Goal: Check status

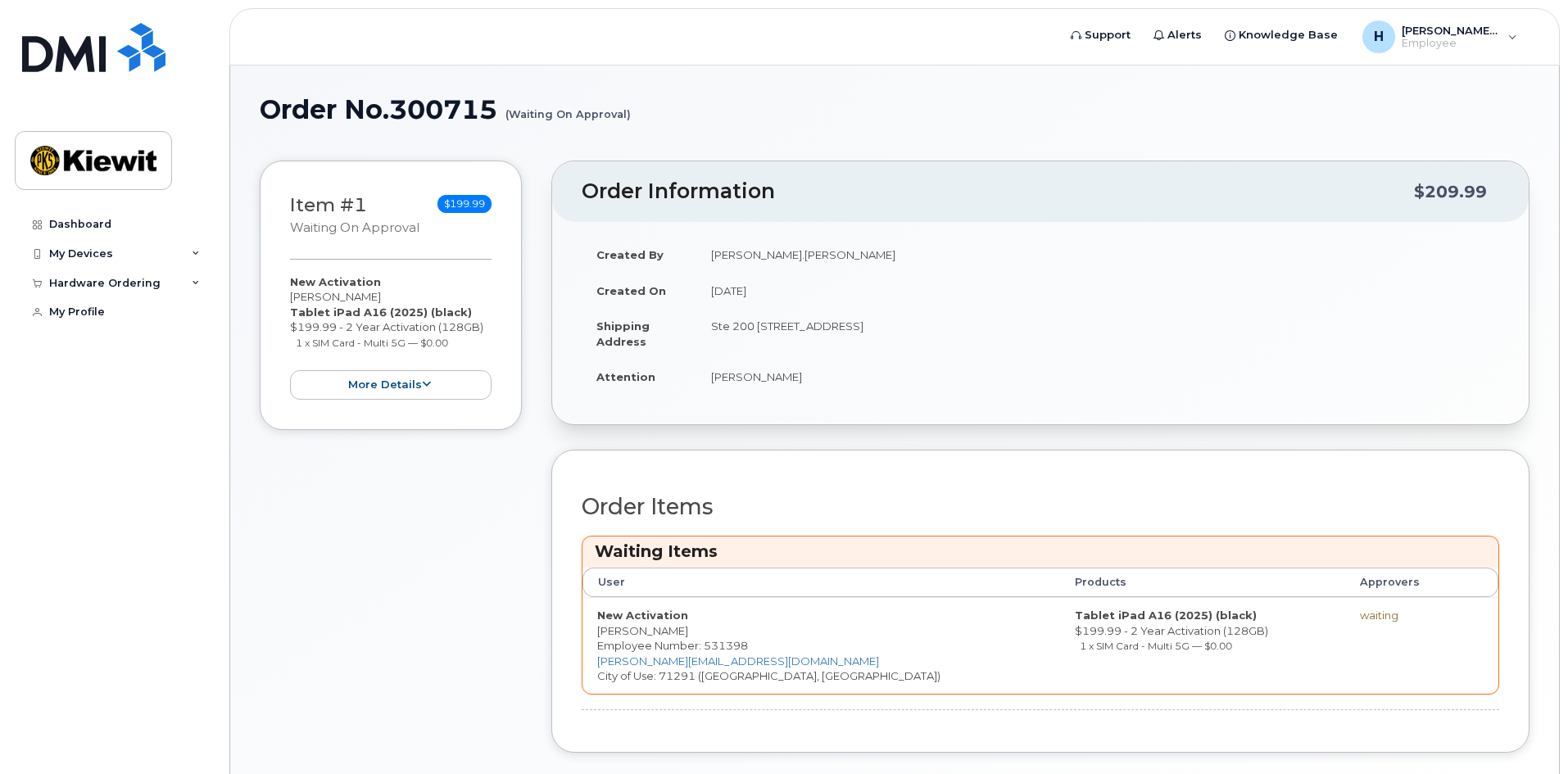
click at [1360, 620] on div "waiting" at bounding box center [1402, 615] width 85 height 16
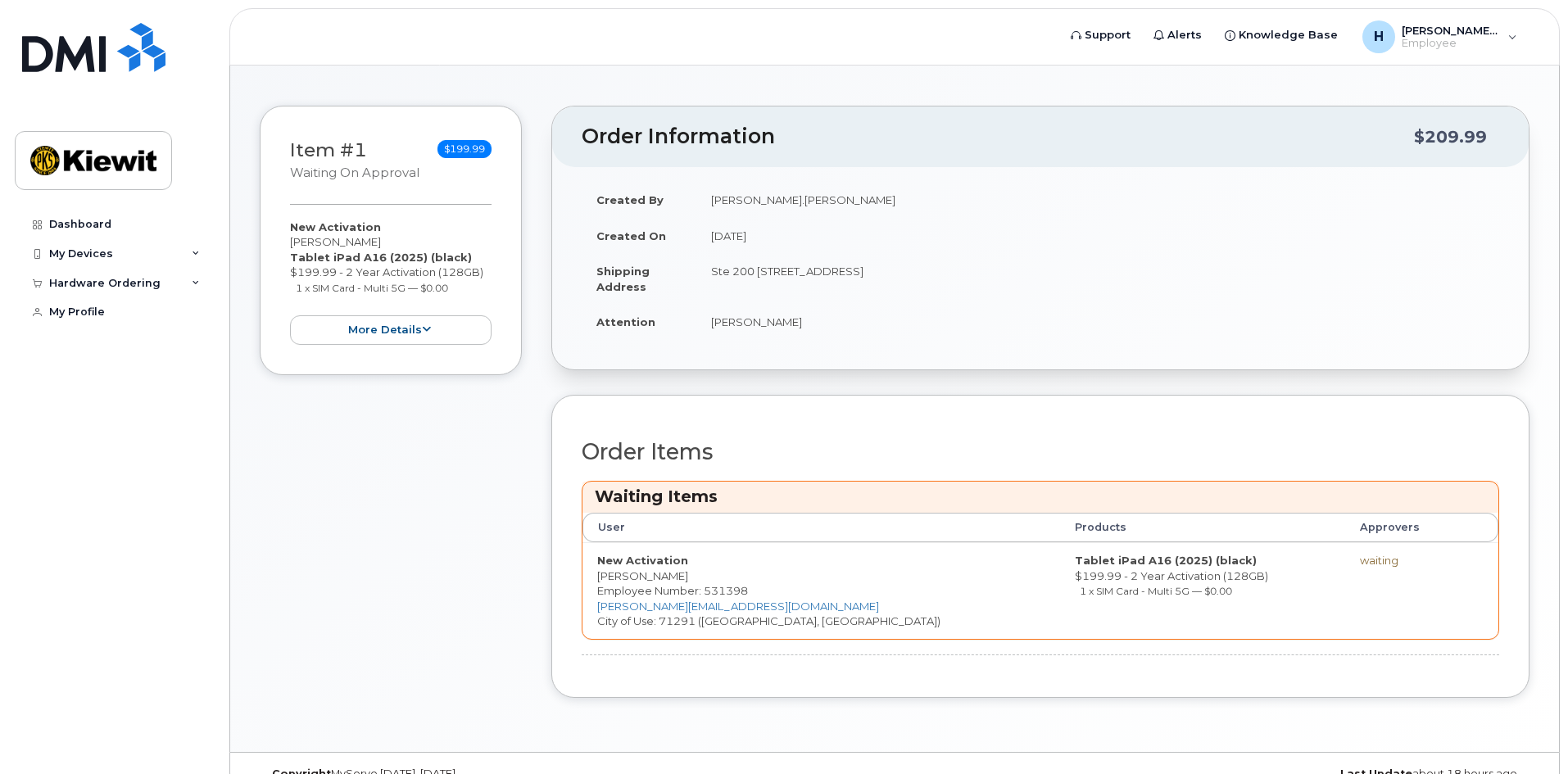
scroll to position [85, 0]
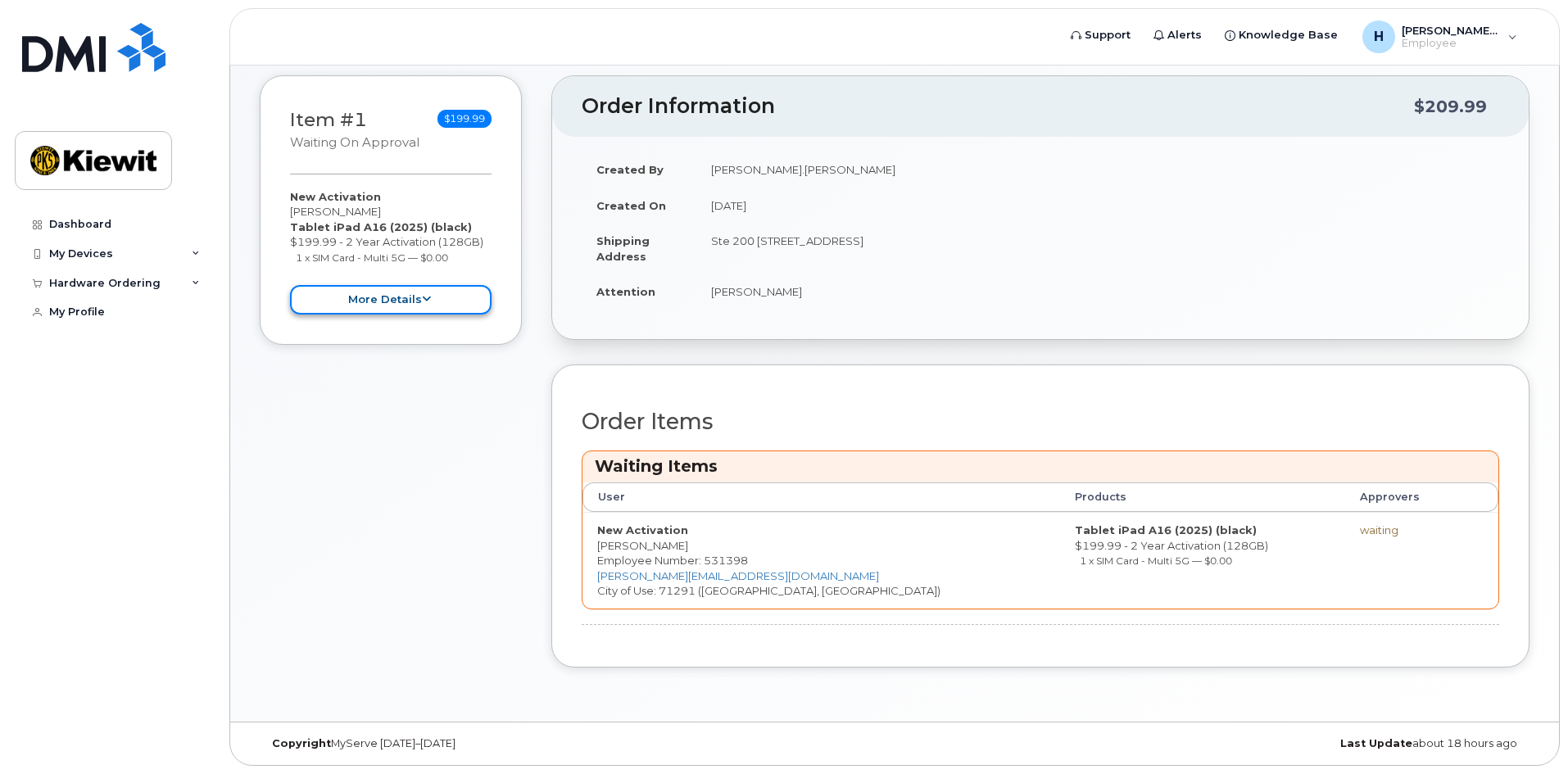
click at [387, 291] on button "more details" at bounding box center [391, 300] width 202 height 30
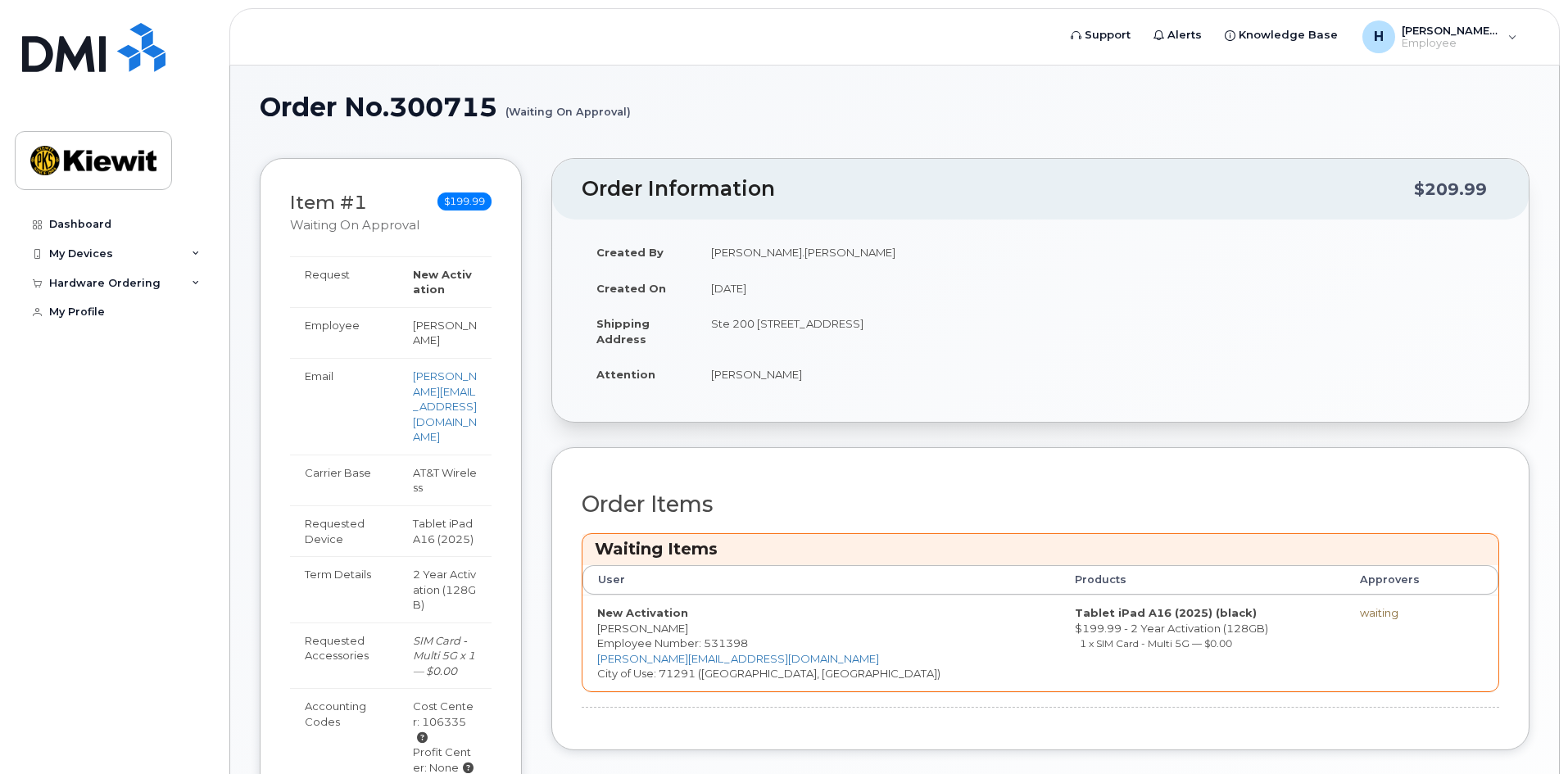
scroll to position [0, 0]
click at [829, 368] on td "Clay Wehsener" at bounding box center [1098, 376] width 803 height 36
click at [126, 267] on div "My Devices" at bounding box center [114, 253] width 198 height 29
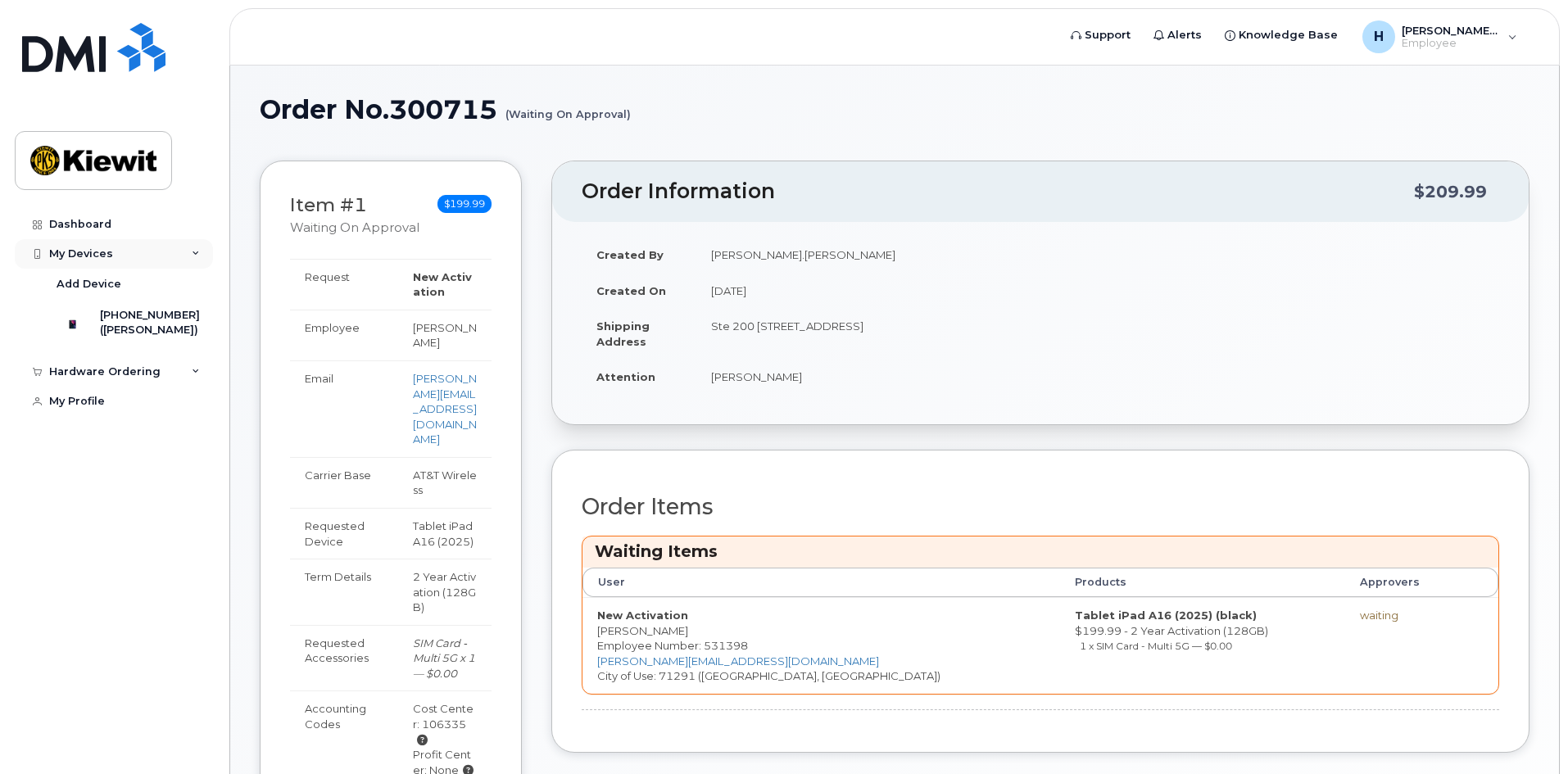
click at [126, 267] on div "My Devices" at bounding box center [114, 253] width 198 height 29
click at [135, 289] on div "Hardware Ordering" at bounding box center [105, 283] width 112 height 13
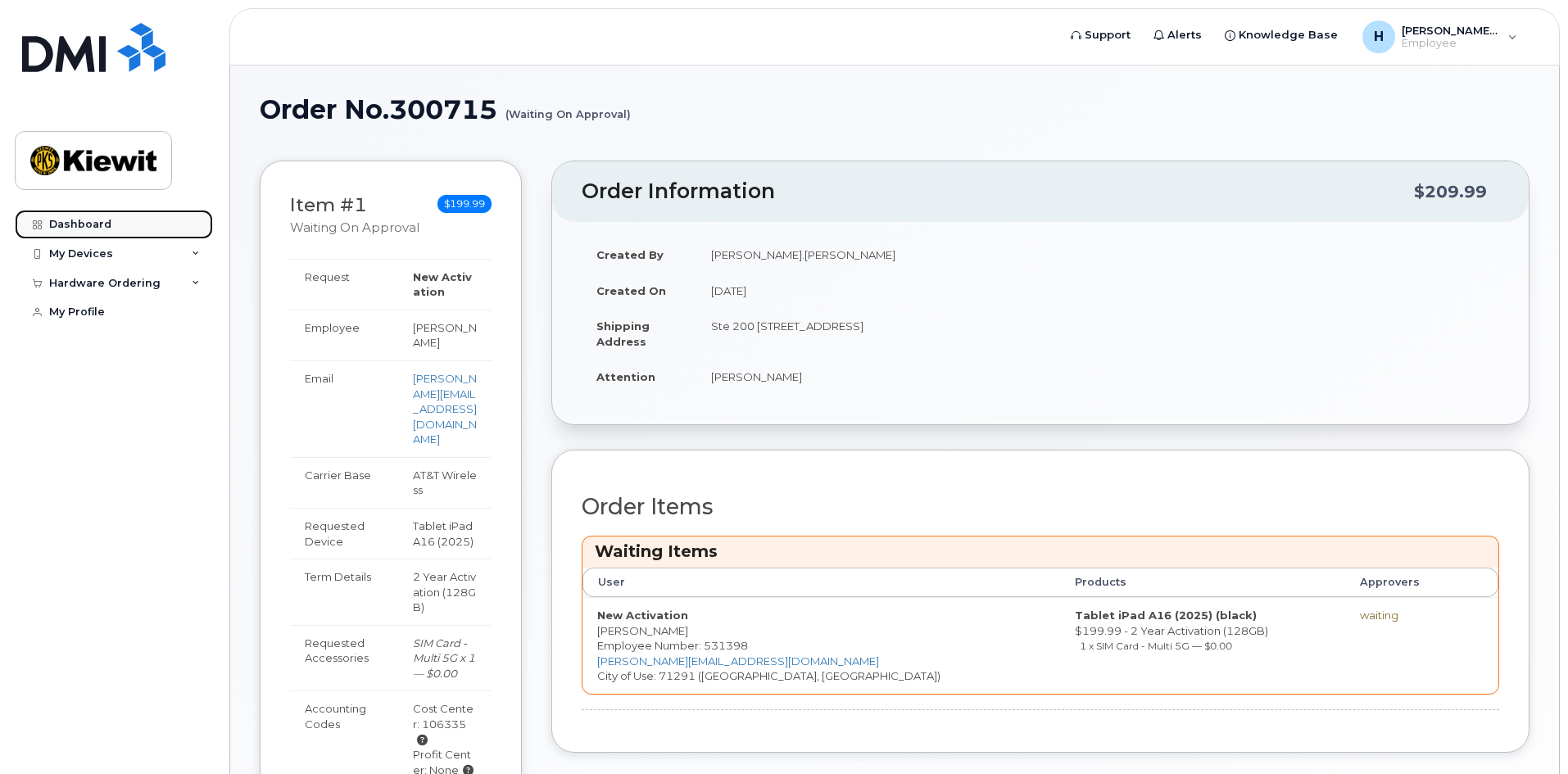
click at [114, 220] on link "Dashboard" at bounding box center [114, 224] width 198 height 29
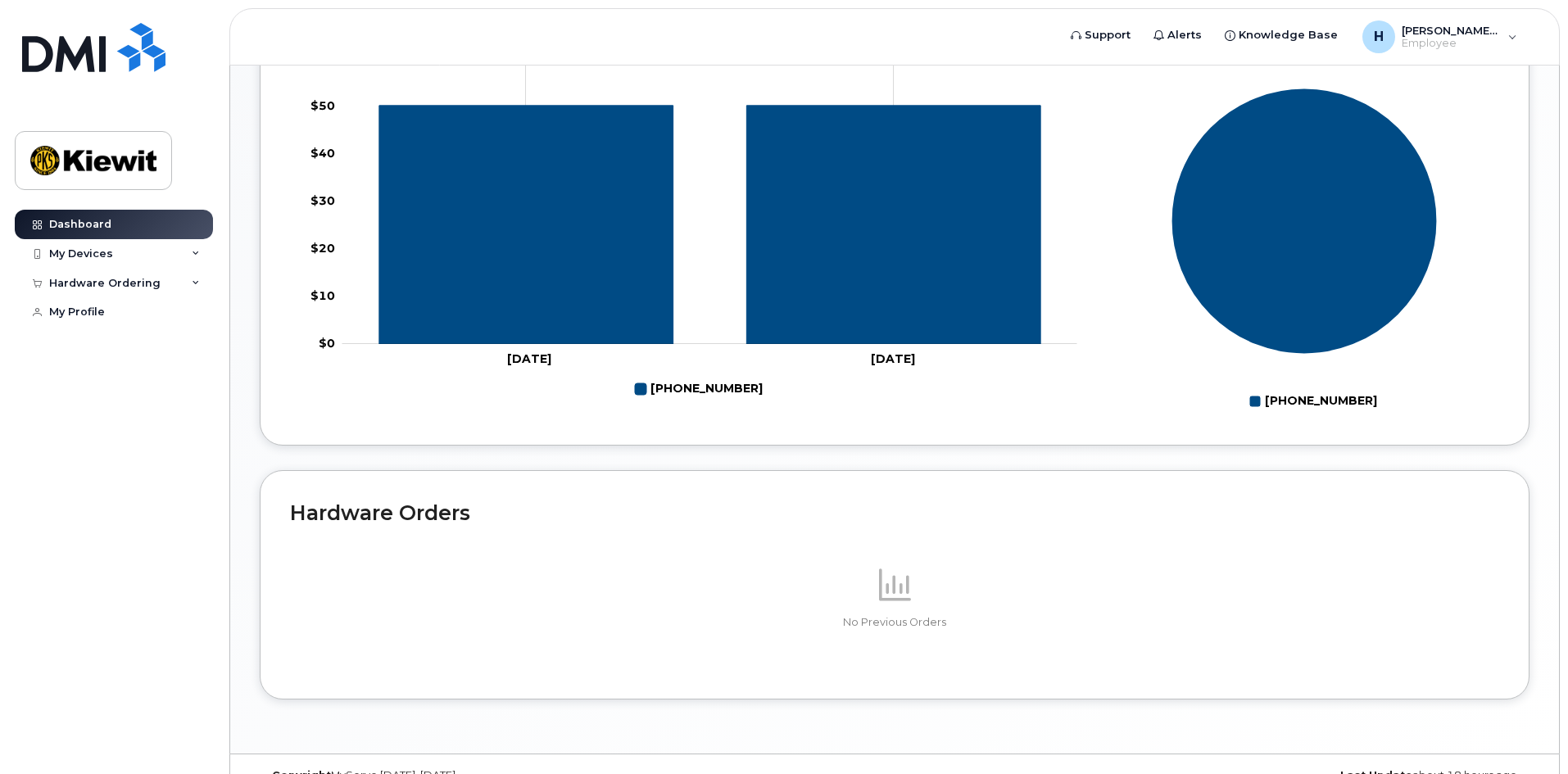
scroll to position [723, 0]
